Goal: Use online tool/utility

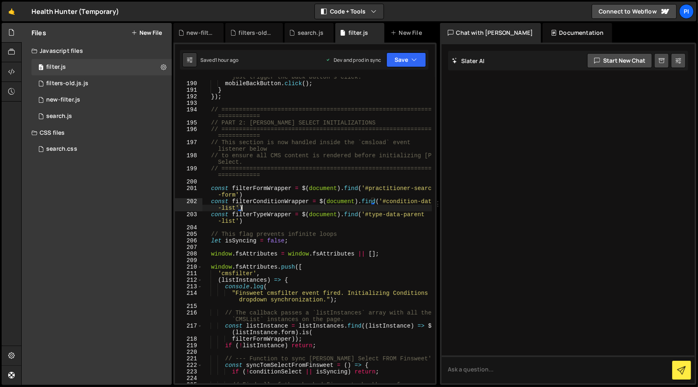
type textarea "})();"
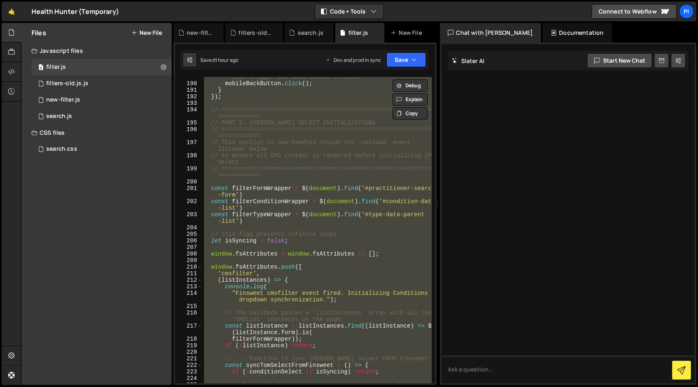
click at [354, 224] on div "// Find the active close button/logic. For simplicity, we just trigger the back…" at bounding box center [316, 230] width 229 height 306
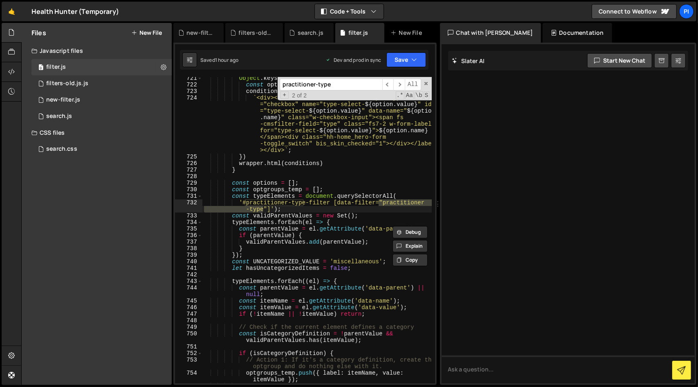
scroll to position [5739, 0]
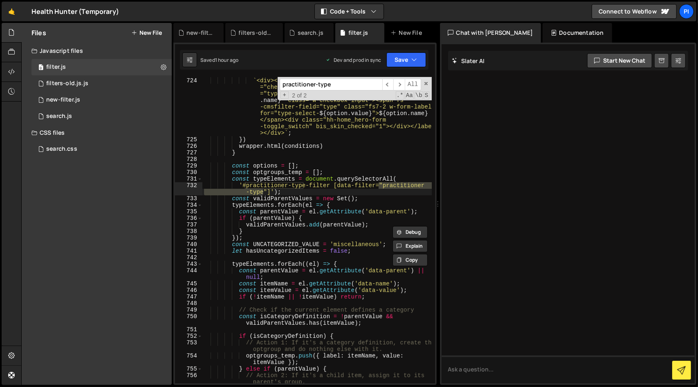
type input "practitioner-type"
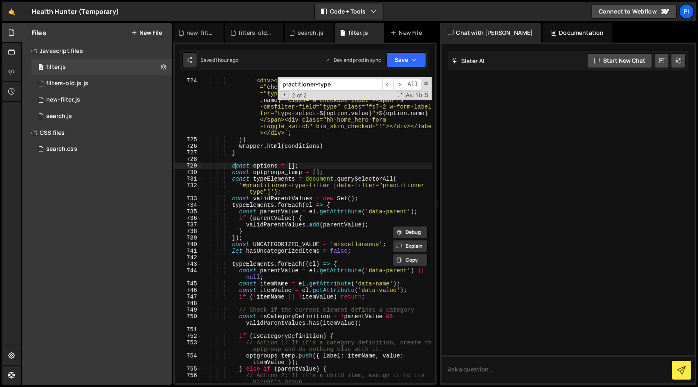
click at [236, 168] on div "conditions += ` <div><label class="w-checkbox"><input type ="checkbox" name="ty…" at bounding box center [316, 234] width 229 height 326
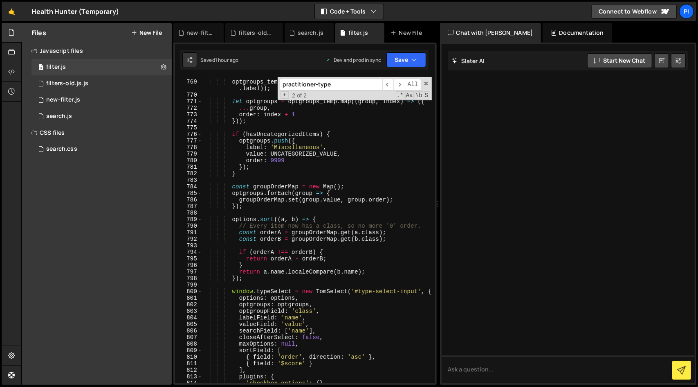
scroll to position [6137, 0]
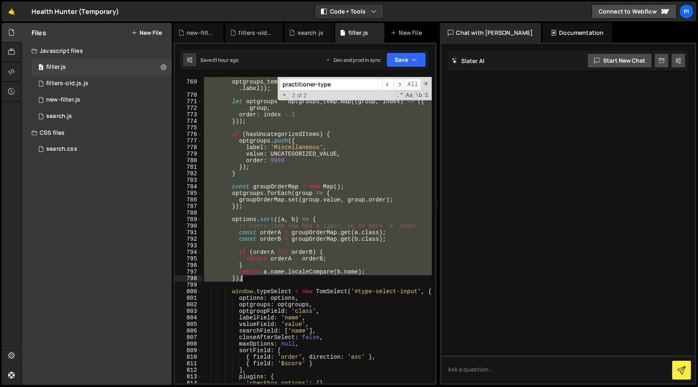
click at [278, 278] on div "optgroups_temp . sort (( a , b ) => a . label . localeCompare ( b . label )) ; …" at bounding box center [316, 231] width 229 height 319
paste textarea "const optgroups = []"
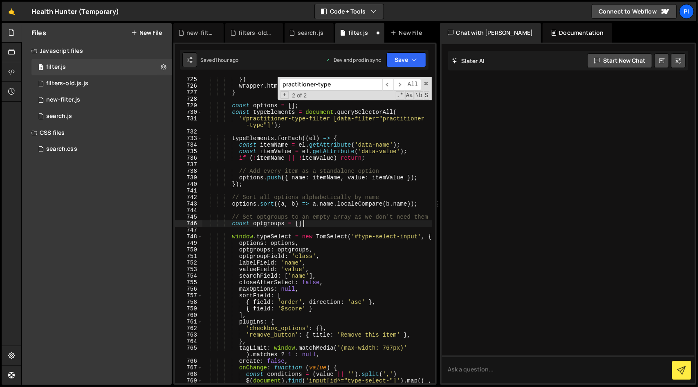
scroll to position [5795, 0]
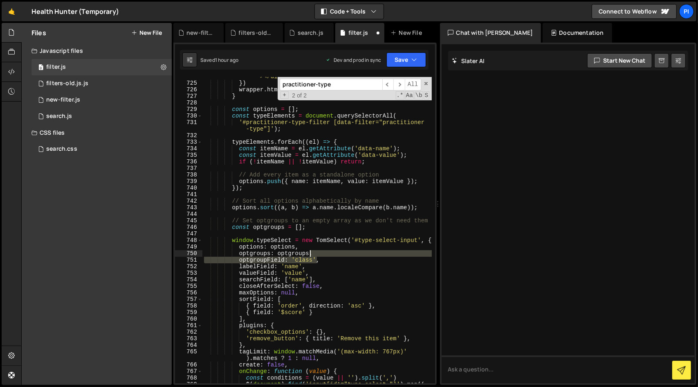
drag, startPoint x: 326, startPoint y: 260, endPoint x: 329, endPoint y: 253, distance: 7.4
click at [329, 253] on div "` <div><label class="w-checkbox"><input type ="checkbox" name="type-select- ${ …" at bounding box center [316, 210] width 229 height 378
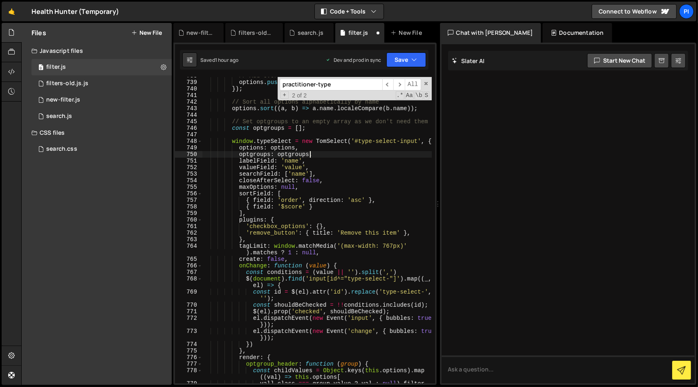
scroll to position [5914, 0]
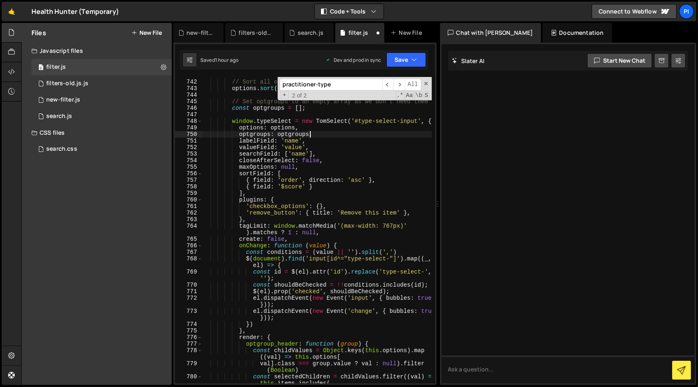
click at [288, 179] on div "// Sort all options alphabetically by name options . sort (( a , b ) => a . nam…" at bounding box center [316, 235] width 229 height 326
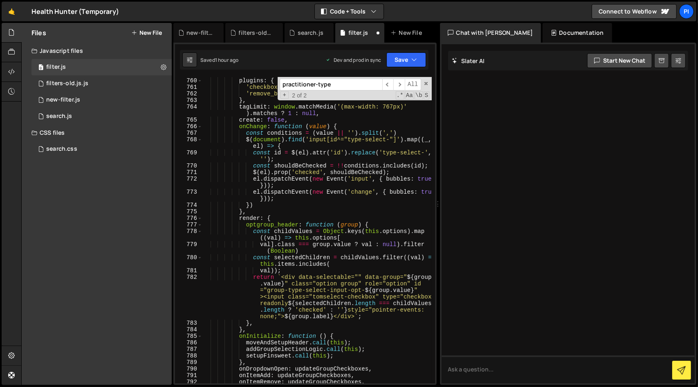
scroll to position [6034, 0]
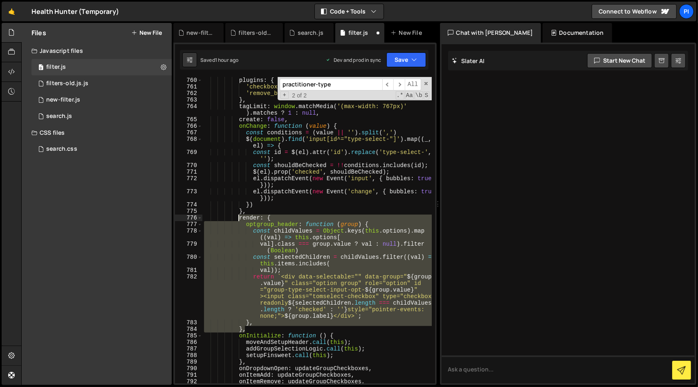
drag, startPoint x: 262, startPoint y: 329, endPoint x: 238, endPoint y: 216, distance: 115.3
click at [238, 216] on div "] , plugins : { 'checkbox_options' : { } , 'remove_button' : { title : 'Remove …" at bounding box center [316, 229] width 229 height 319
type textarea "render: { optgroup_header: function (group) {"
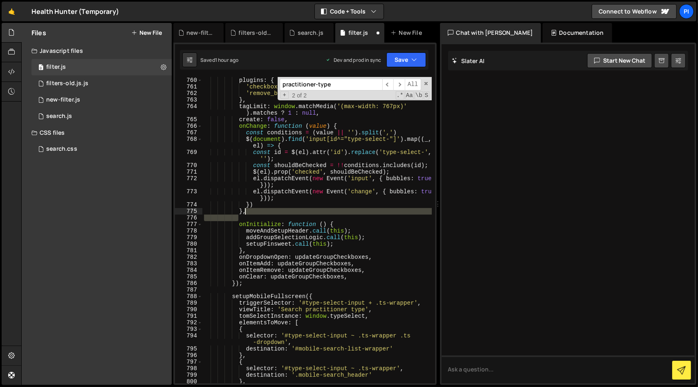
click at [262, 211] on div "] , plugins : { 'checkbox_options' : { } , 'remove_button' : { title : 'Remove …" at bounding box center [316, 229] width 229 height 319
type textarea "},"
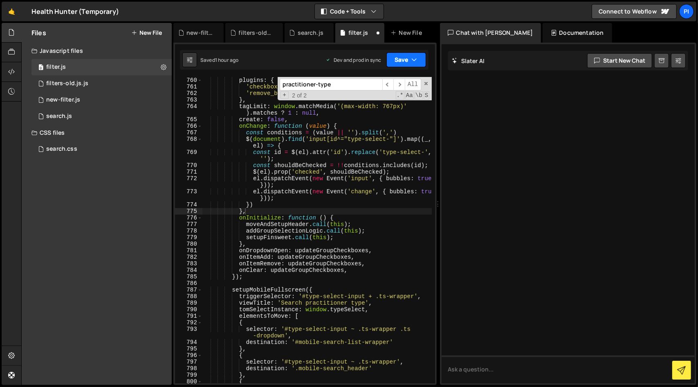
click at [406, 58] on button "Save" at bounding box center [407, 59] width 40 height 15
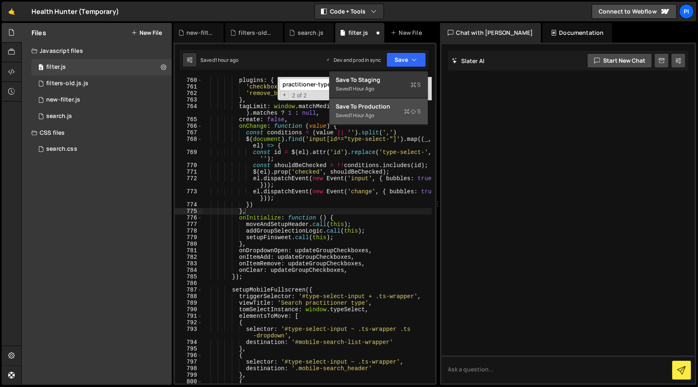
click at [399, 116] on div "Saved 1 hour ago" at bounding box center [378, 115] width 85 height 10
